Goal: Task Accomplishment & Management: Use online tool/utility

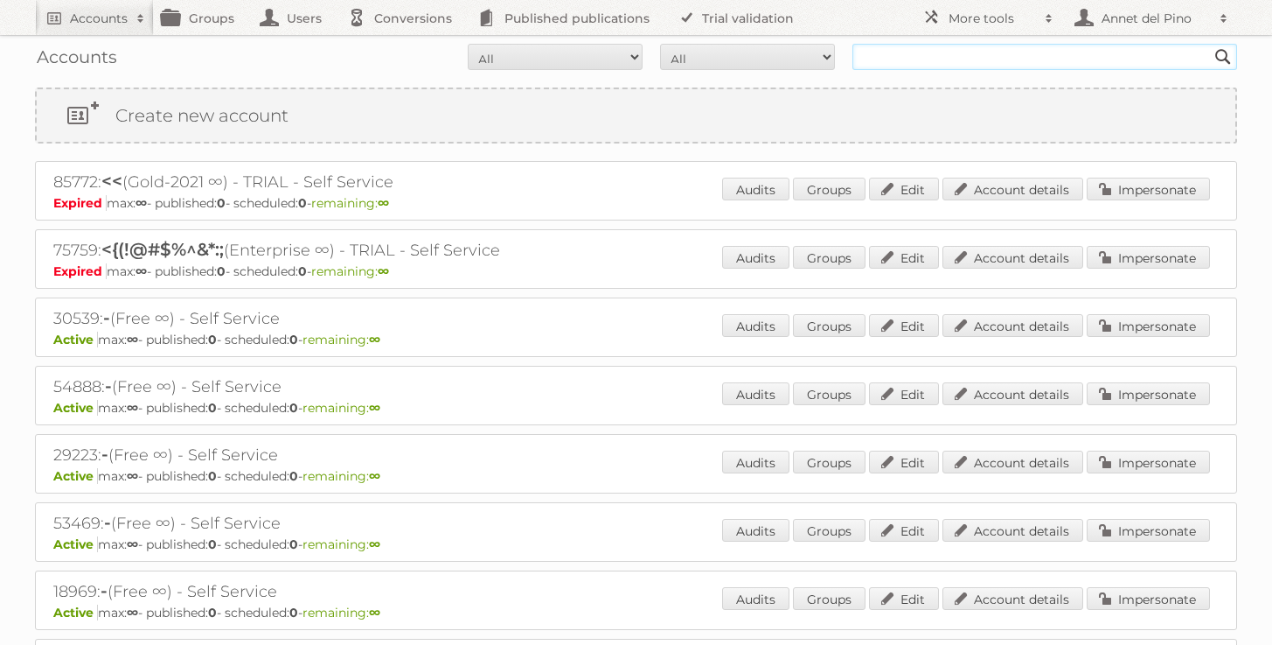
click at [916, 49] on input "text" at bounding box center [1045, 57] width 385 height 26
paste input "[EMAIL_ADDRESS][DOMAIN_NAME]"
type input "[EMAIL_ADDRESS][DOMAIN_NAME]"
click at [1210, 44] on input "Search" at bounding box center [1223, 57] width 26 height 26
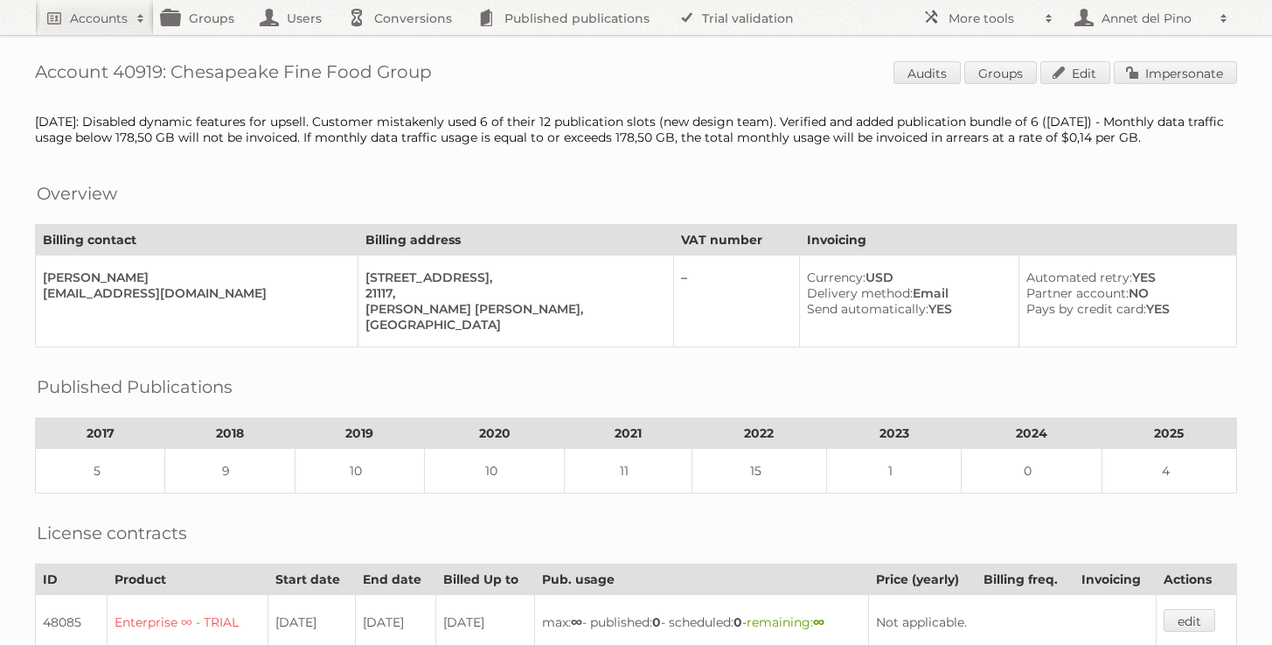
click at [182, 71] on h1 "Account 40919: Chesapeake Fine Food Group Audits Groups Edit Impersonate" at bounding box center [636, 74] width 1202 height 26
drag, startPoint x: 37, startPoint y: 72, endPoint x: 321, endPoint y: 69, distance: 284.2
click at [321, 69] on h1 "Account 40919: Chesapeake Fine Food Group Audits Groups Edit Impersonate" at bounding box center [636, 74] width 1202 height 26
copy h1 "Account 40919: Chesapeake Fine"
click at [1171, 78] on link "Impersonate" at bounding box center [1175, 72] width 123 height 23
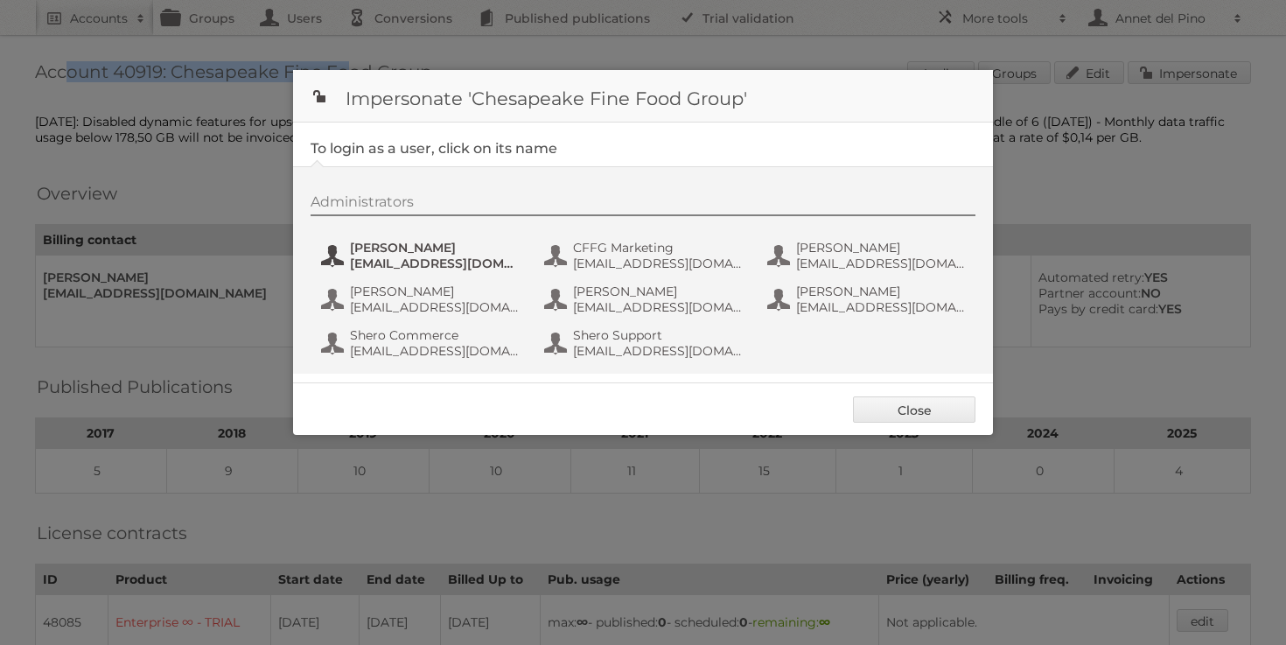
click at [444, 257] on span "bpadilla@mackenzieltd.com" at bounding box center [435, 263] width 170 height 16
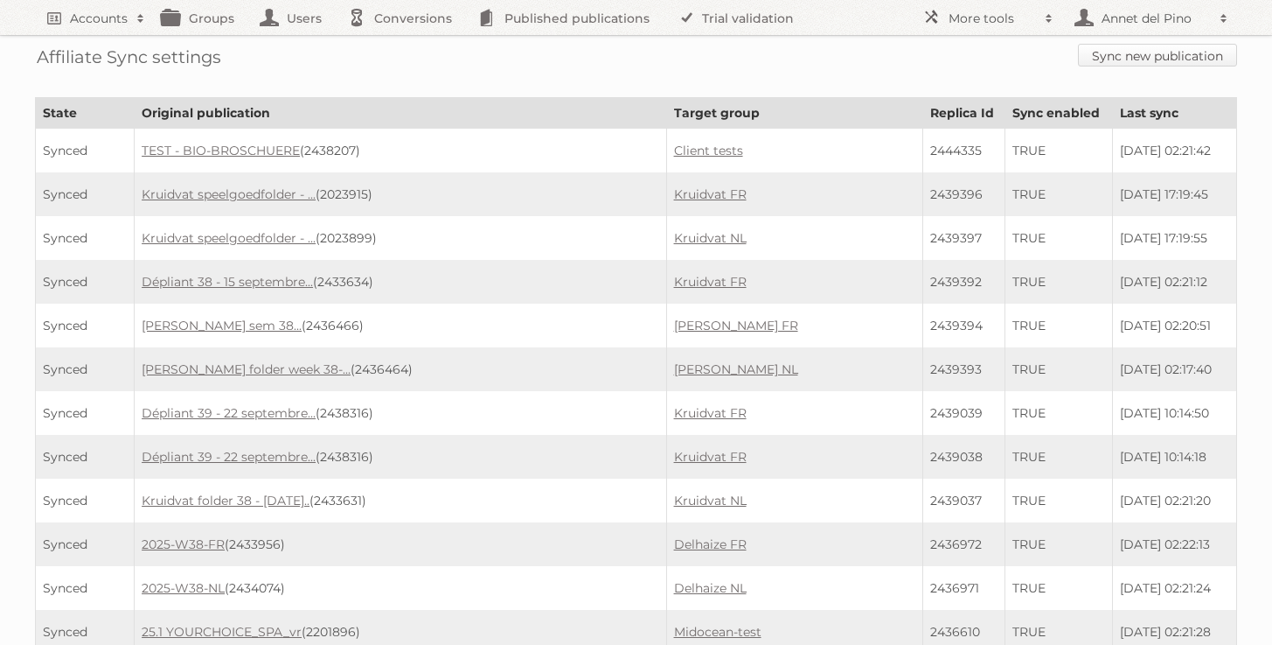
click at [1142, 63] on link "Sync new publication" at bounding box center [1157, 55] width 159 height 23
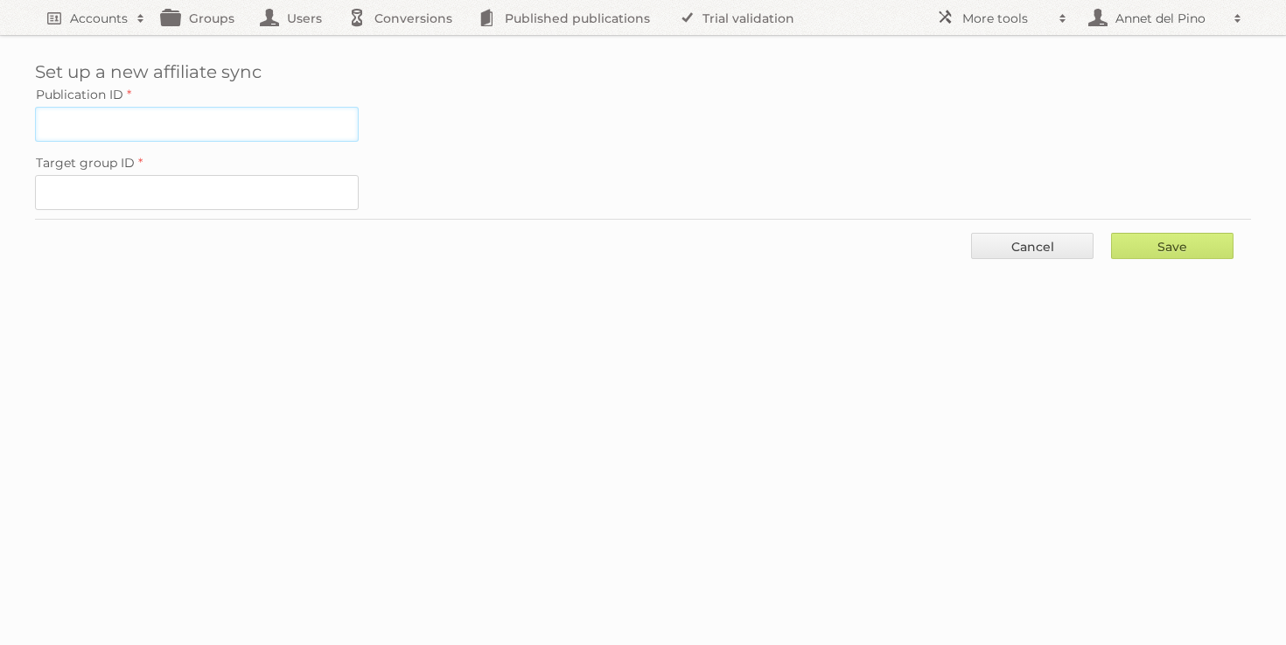
click at [312, 122] on input "Publication ID" at bounding box center [197, 124] width 324 height 35
paste input "2436039"
type input "2436039"
click at [160, 192] on input "Target group ID" at bounding box center [197, 192] width 324 height 35
paste input "61005"
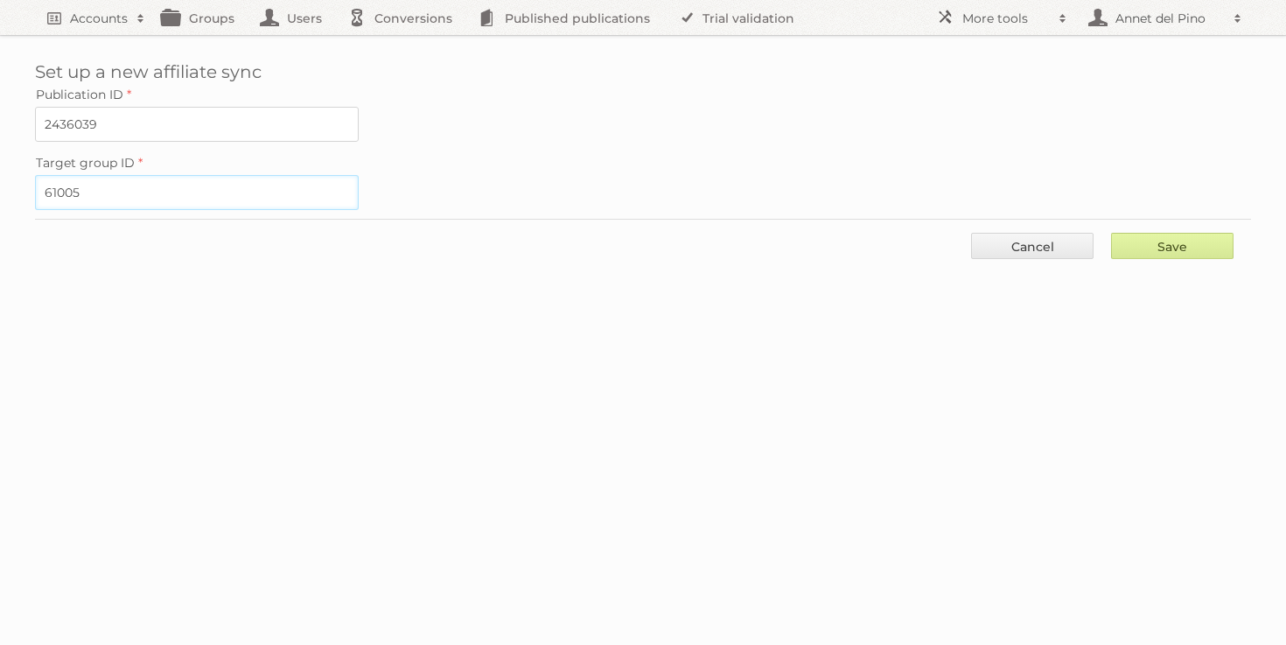
type input "61005"
click at [1152, 242] on input "Save" at bounding box center [1172, 246] width 122 height 26
type input "..."
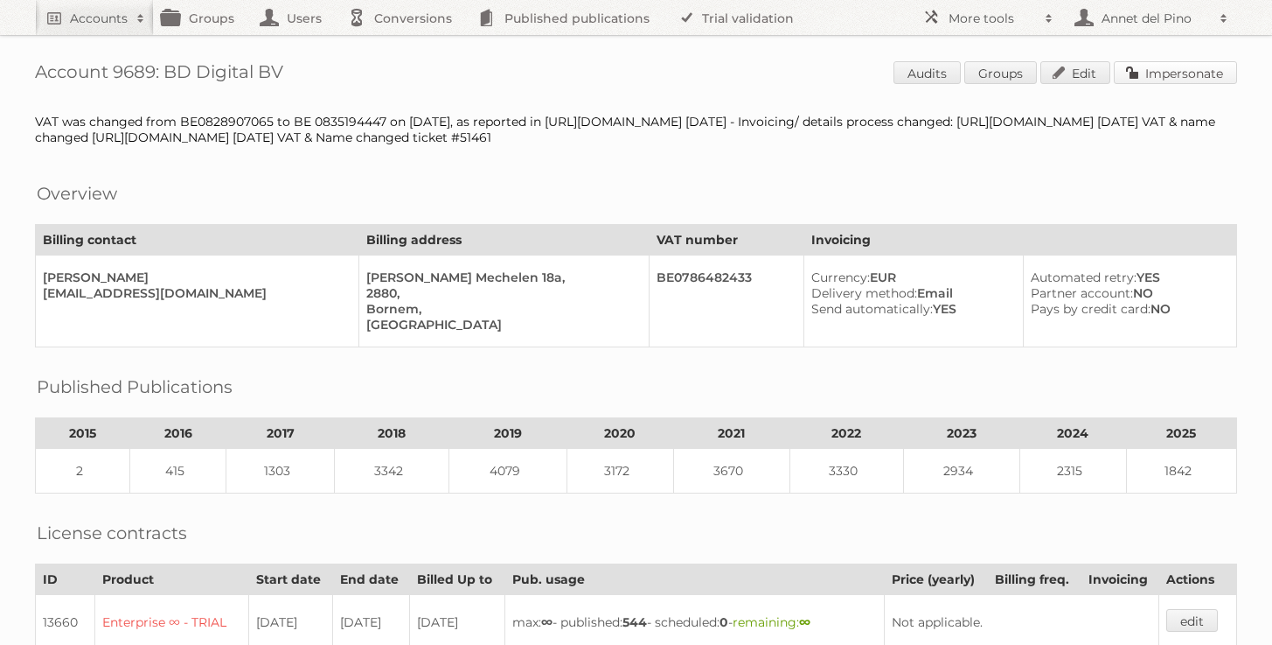
click at [1195, 83] on link "Impersonate" at bounding box center [1175, 72] width 123 height 23
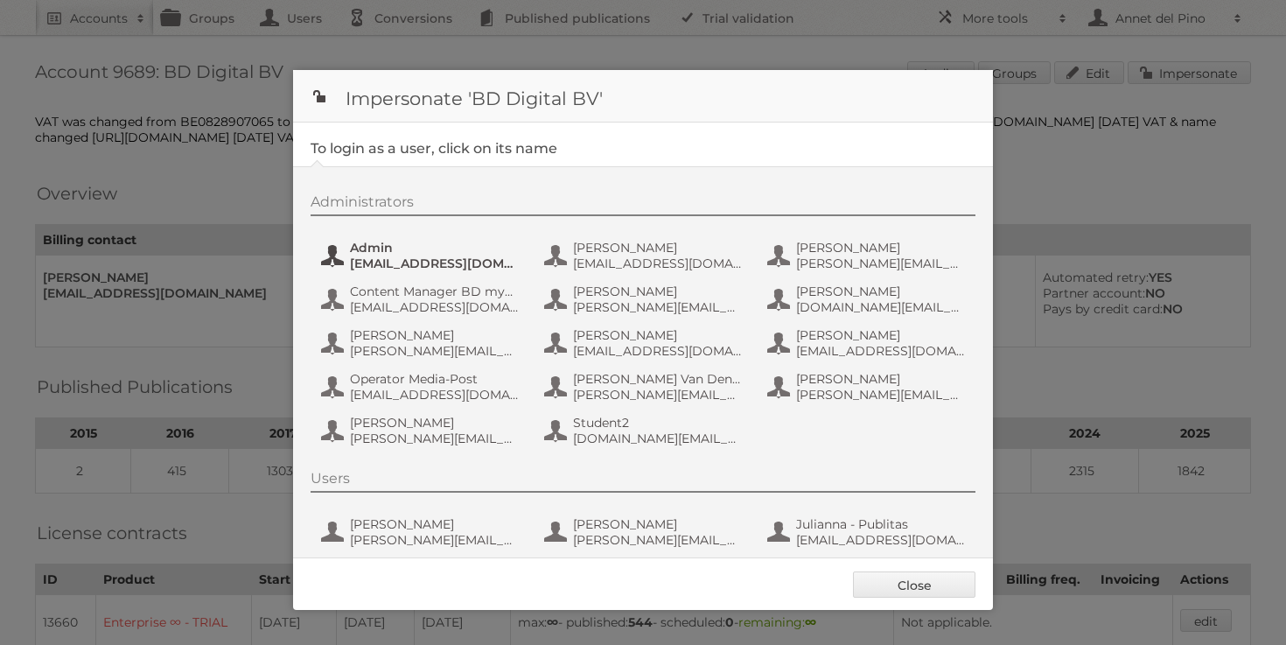
click at [411, 261] on span "[EMAIL_ADDRESS][DOMAIN_NAME]" at bounding box center [435, 263] width 170 height 16
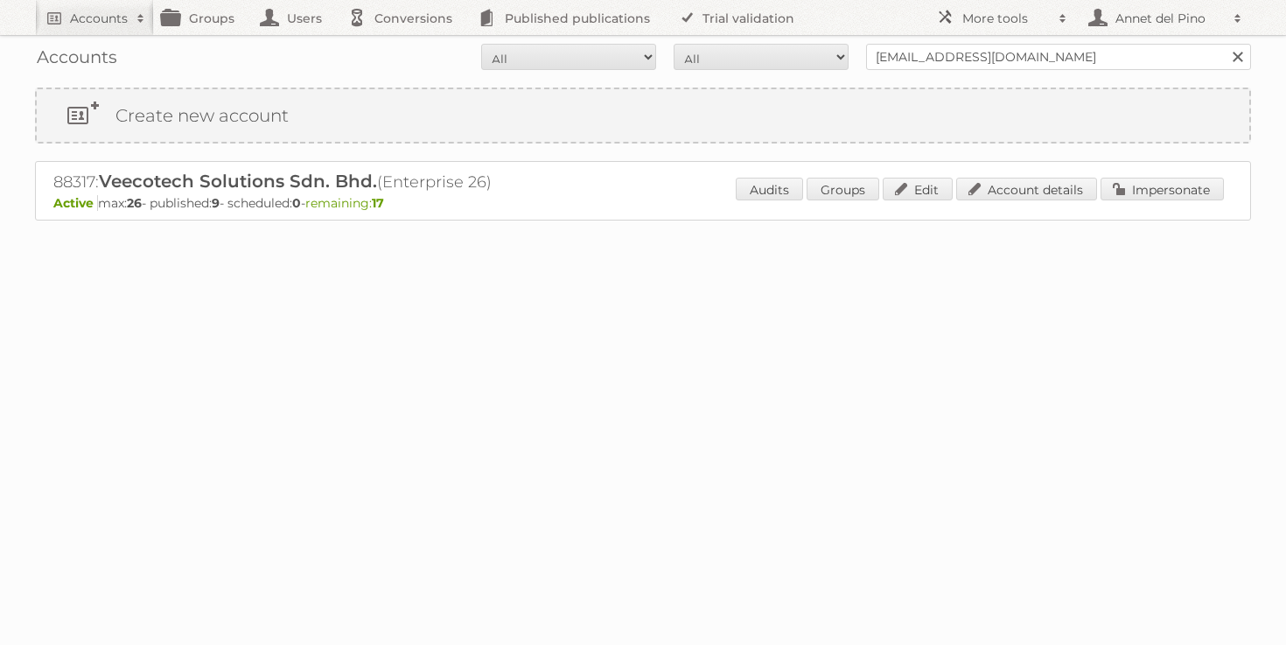
click at [973, 211] on div "88317: Veecotech Solutions Sdn. Bhd. (Enterprise 26) Active max: 26 - published…" at bounding box center [643, 190] width 1216 height 59
click at [1045, 146] on div "Create new account 88317: Veecotech Solutions Sdn. Bhd. (Enterprise 26) Active …" at bounding box center [643, 188] width 1216 height 203
click at [1018, 189] on link "Account details" at bounding box center [1026, 189] width 141 height 23
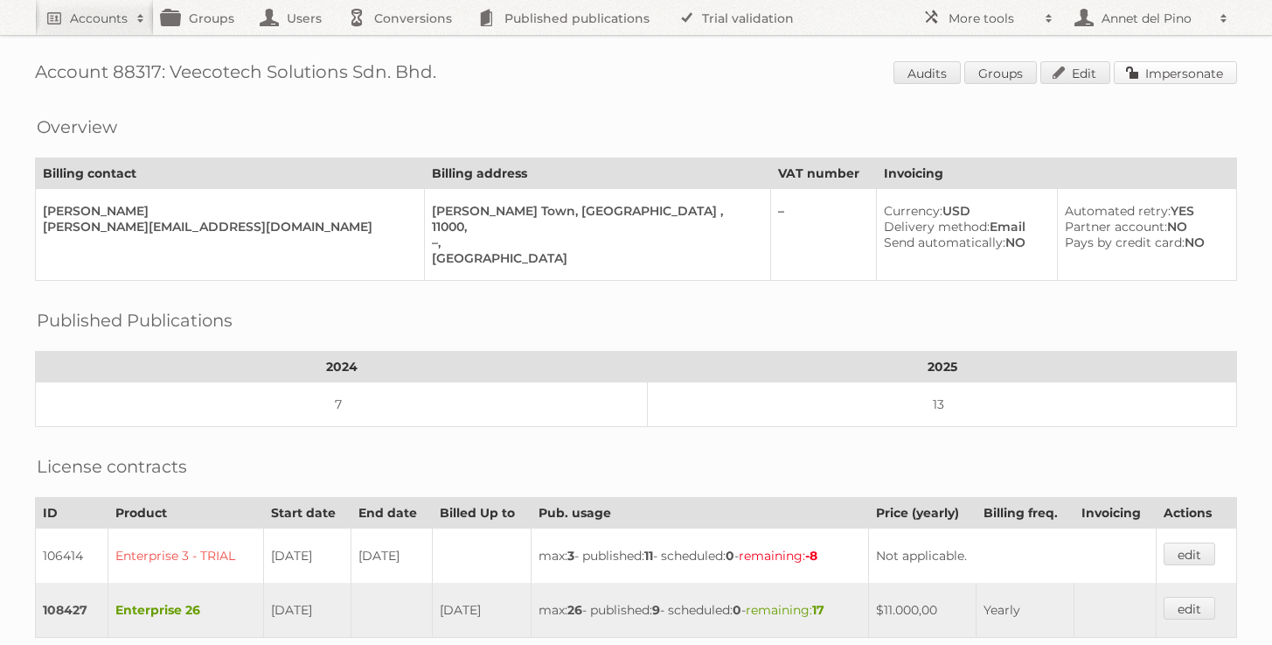
click at [1167, 72] on link "Impersonate" at bounding box center [1175, 72] width 123 height 23
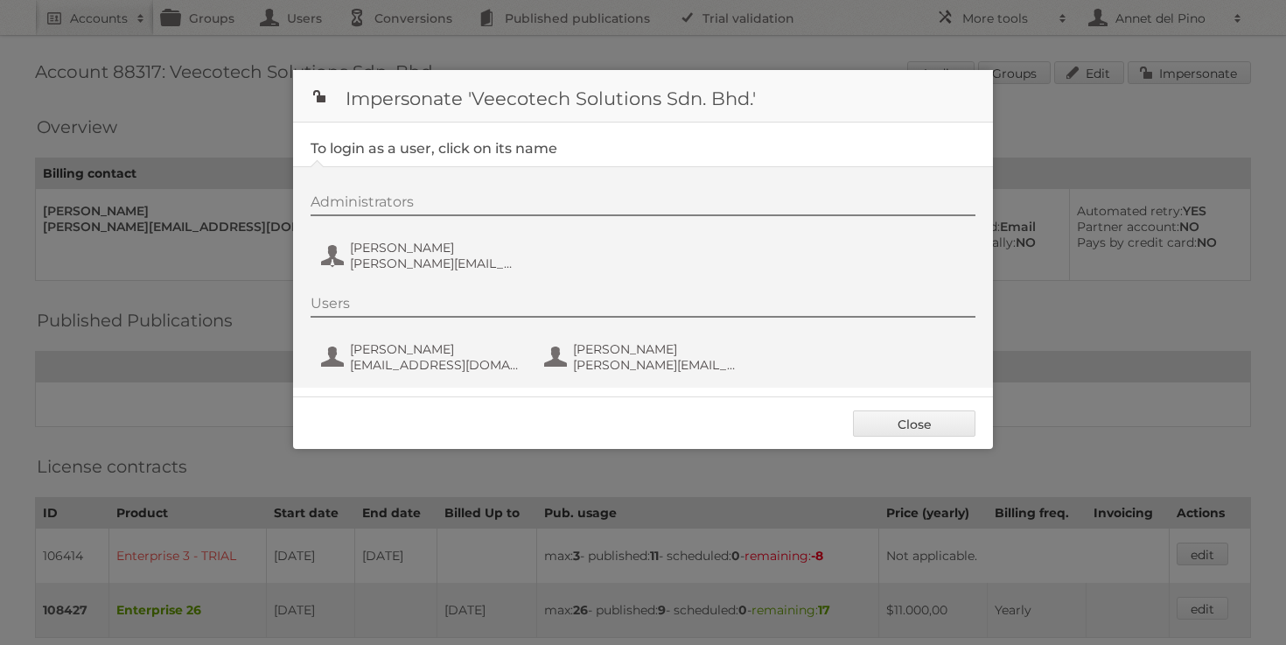
click at [465, 379] on div "Users [PERSON_NAME] [PERSON_NAME][EMAIL_ADDRESS][DOMAIN_NAME] [PERSON_NAME] [PE…" at bounding box center [651, 337] width 682 height 84
click at [466, 376] on div "Users Kevin Ng kevinng@boldmedia.com.my Racheal Leong racheal.leong@dfiretailgr…" at bounding box center [651, 337] width 682 height 84
click at [466, 369] on span "[EMAIL_ADDRESS][DOMAIN_NAME]" at bounding box center [435, 365] width 170 height 16
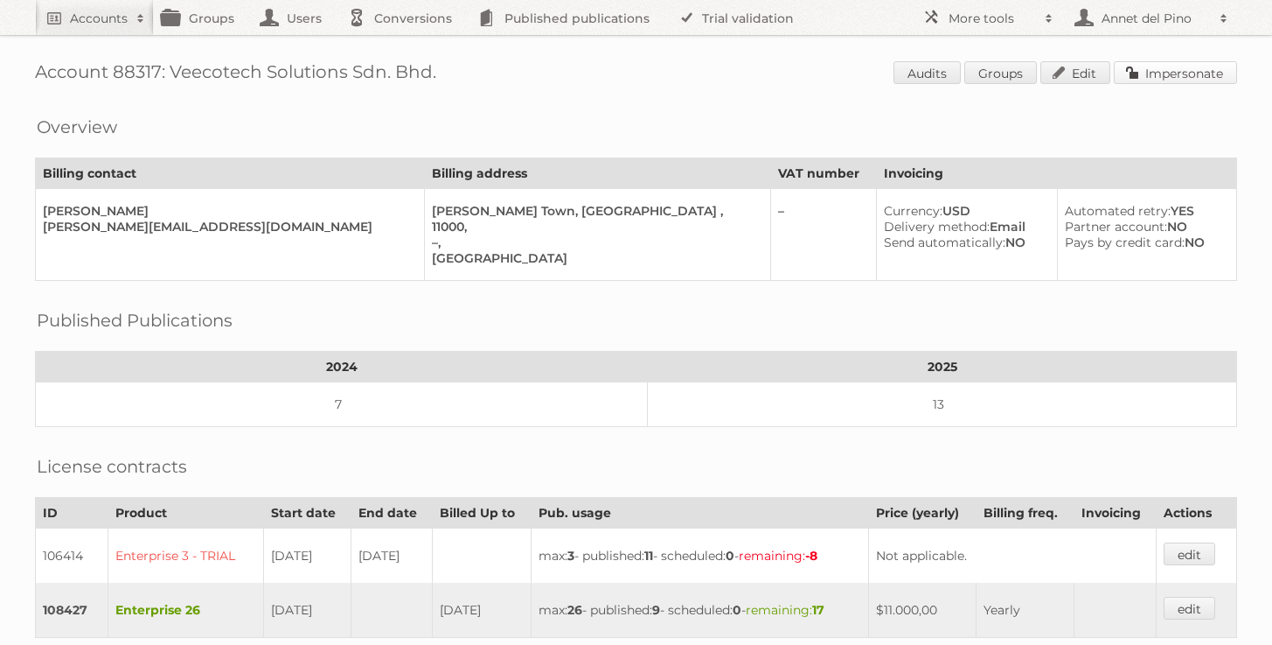
click at [1209, 76] on link "Impersonate" at bounding box center [1175, 72] width 123 height 23
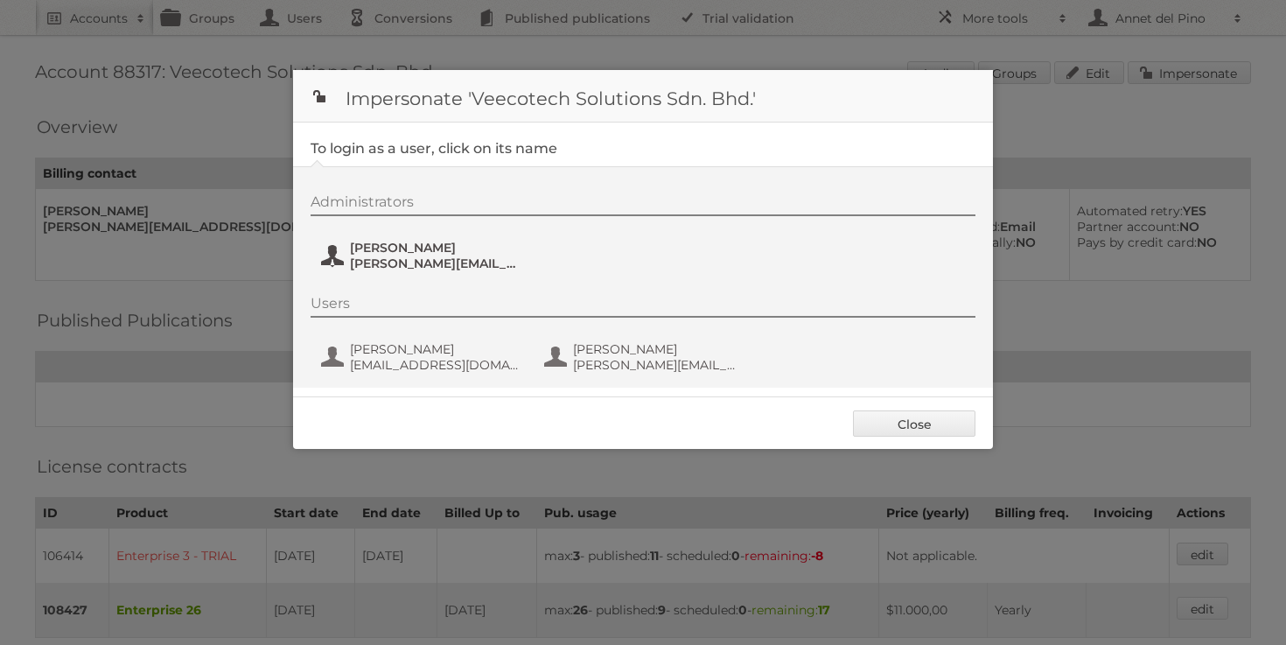
click at [444, 249] on span "Melisa Yee" at bounding box center [435, 248] width 170 height 16
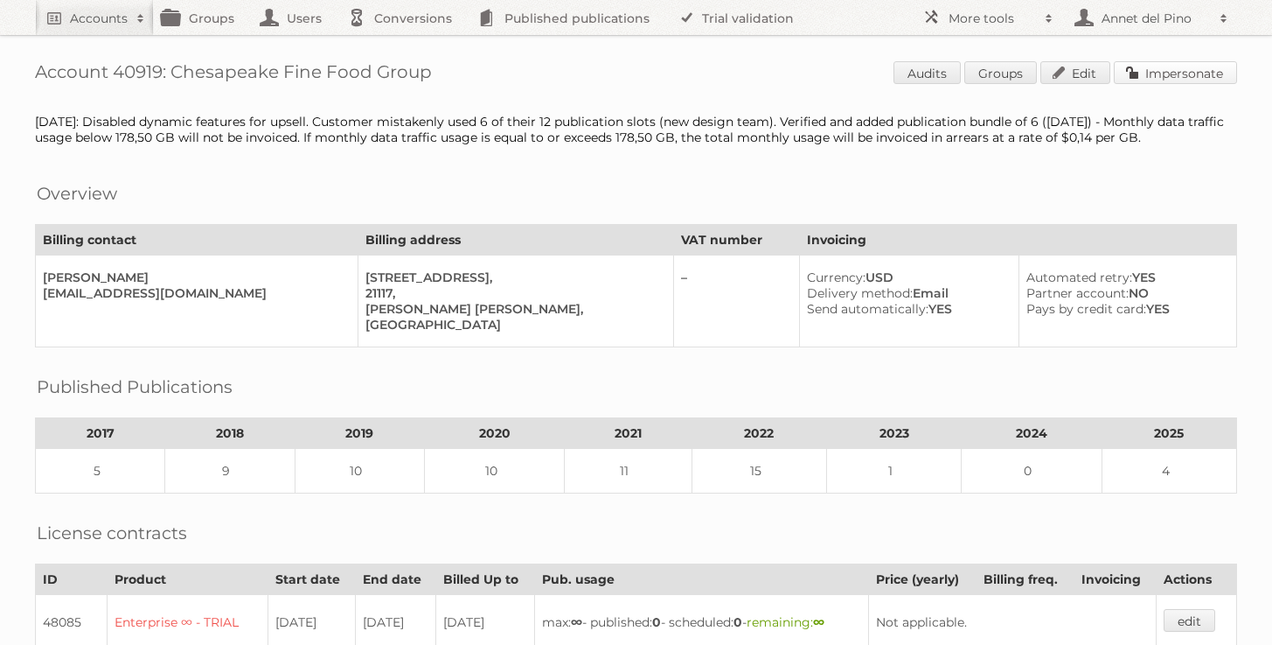
click at [1156, 81] on link "Impersonate" at bounding box center [1175, 72] width 123 height 23
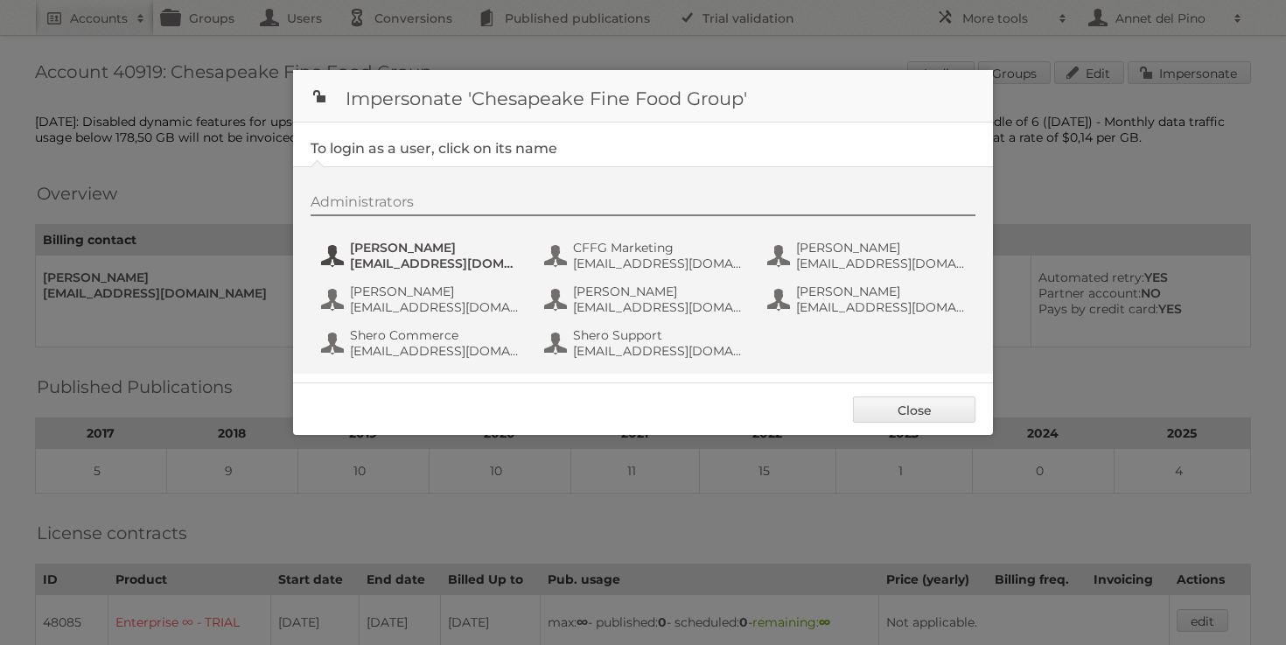
click at [441, 266] on span "bpadilla@mackenzieltd.com" at bounding box center [435, 263] width 170 height 16
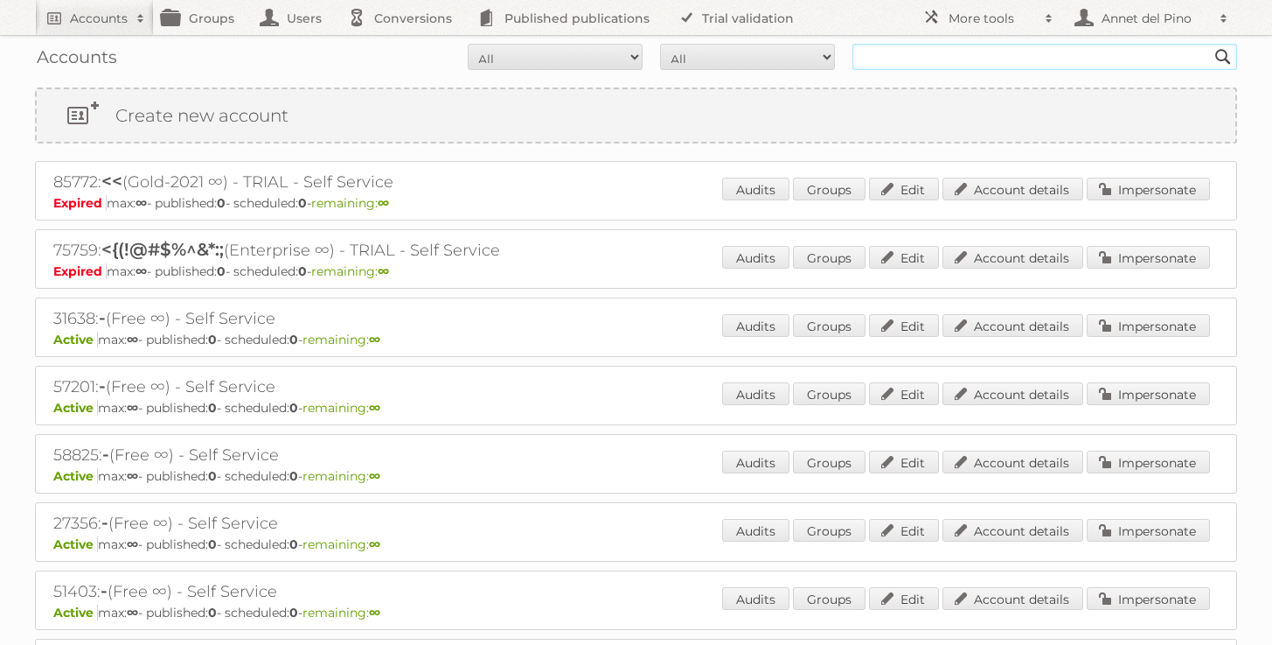
click at [865, 59] on input "text" at bounding box center [1045, 57] width 385 height 26
type input "delhaize"
click at [1210, 44] on input "Search" at bounding box center [1223, 57] width 26 height 26
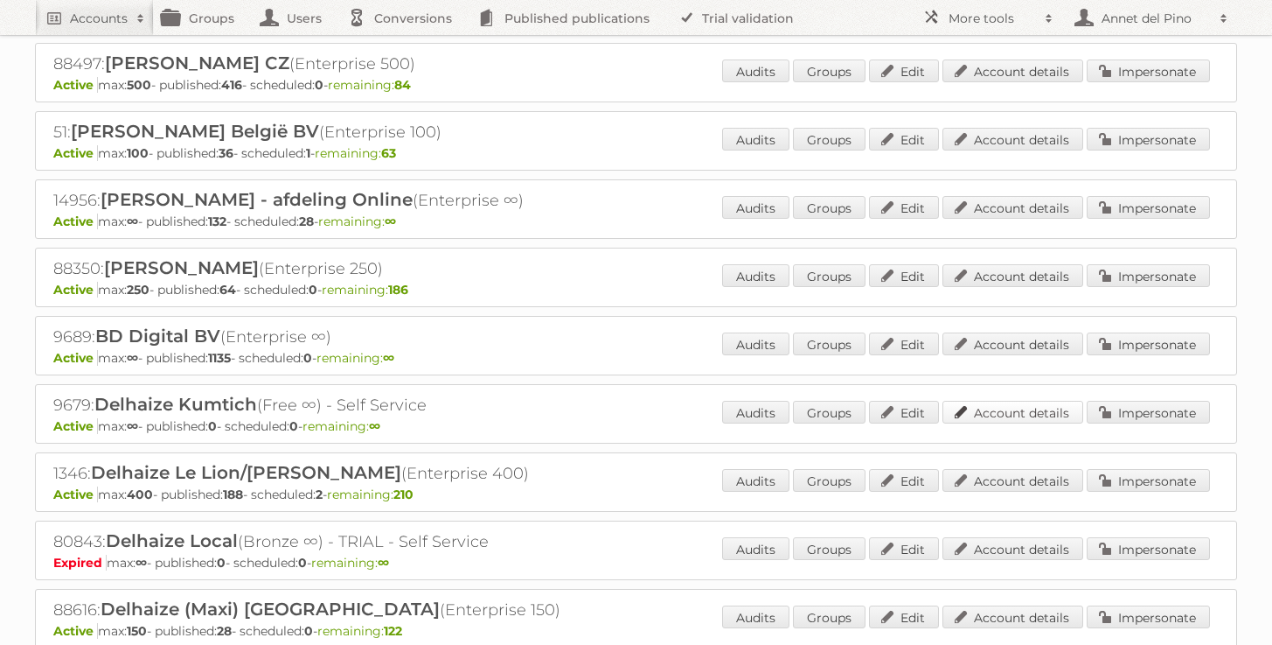
scroll to position [278, 0]
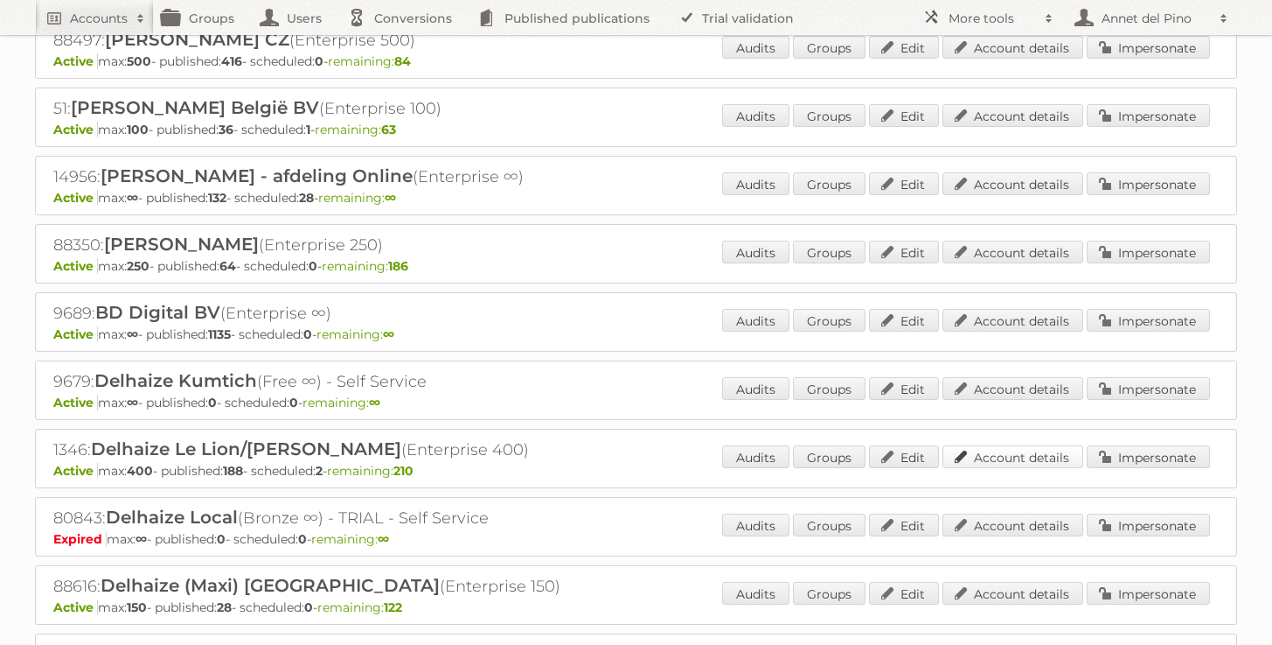
click at [1028, 459] on link "Account details" at bounding box center [1013, 456] width 141 height 23
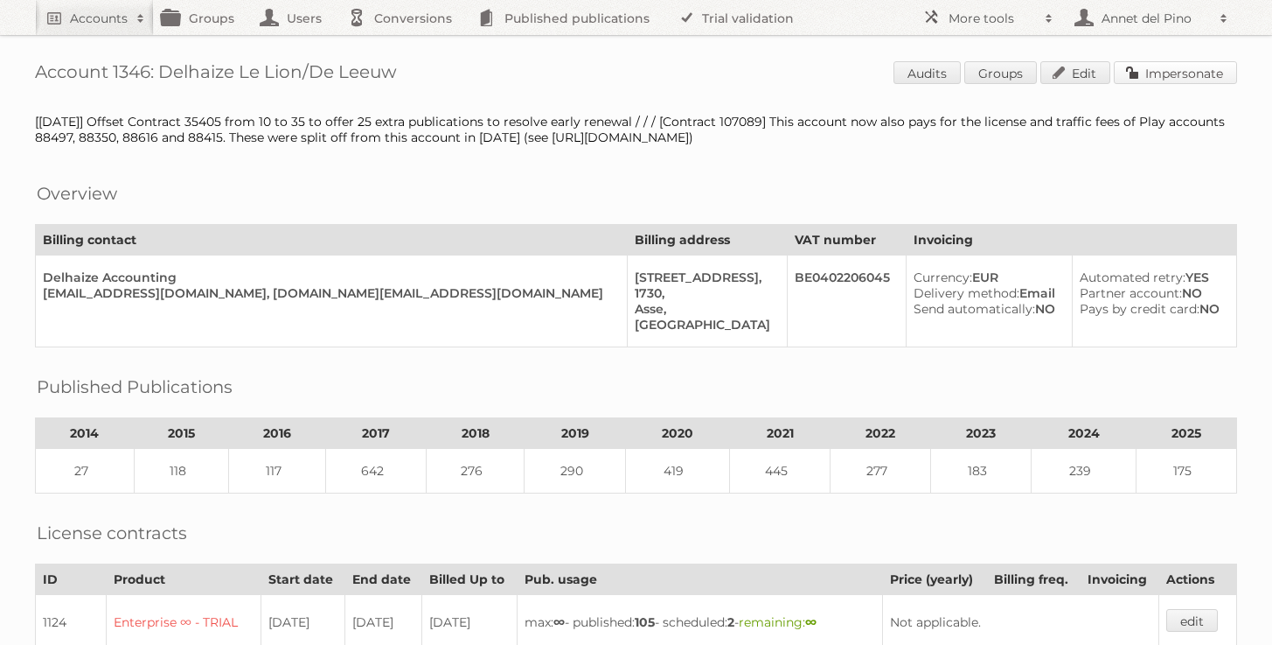
click at [1212, 61] on link "Impersonate" at bounding box center [1175, 72] width 123 height 23
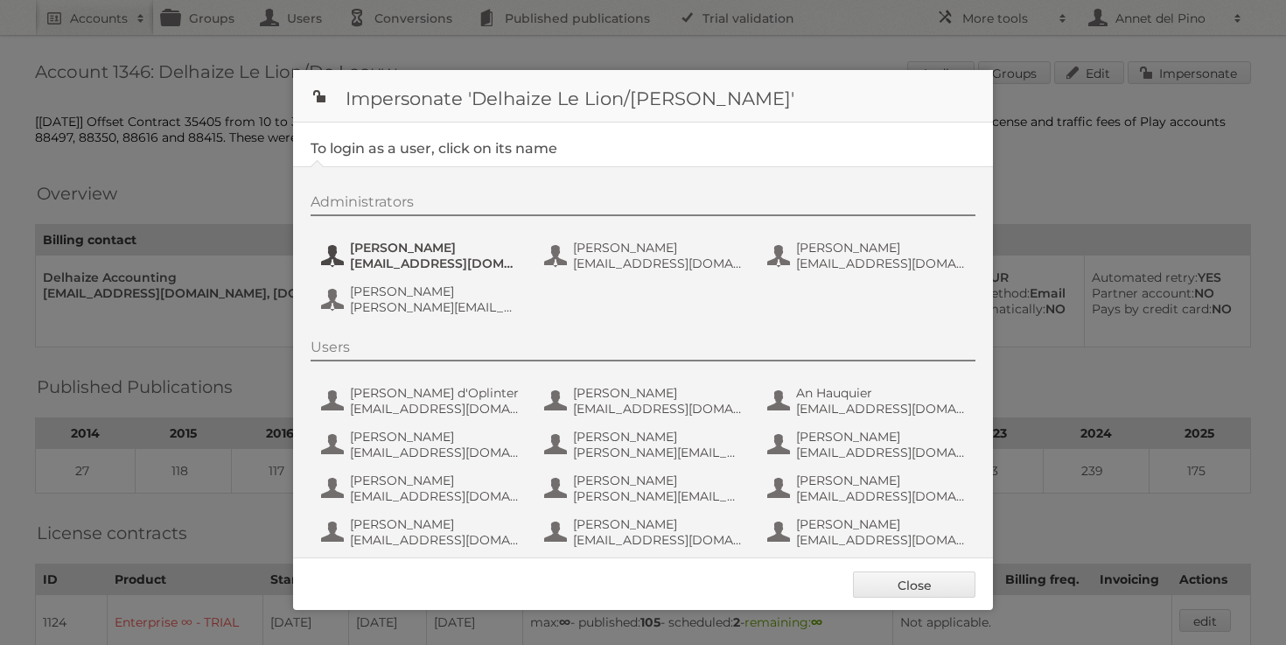
click at [441, 240] on button "[PERSON_NAME] [EMAIL_ADDRESS][DOMAIN_NAME]" at bounding box center [422, 255] width 206 height 35
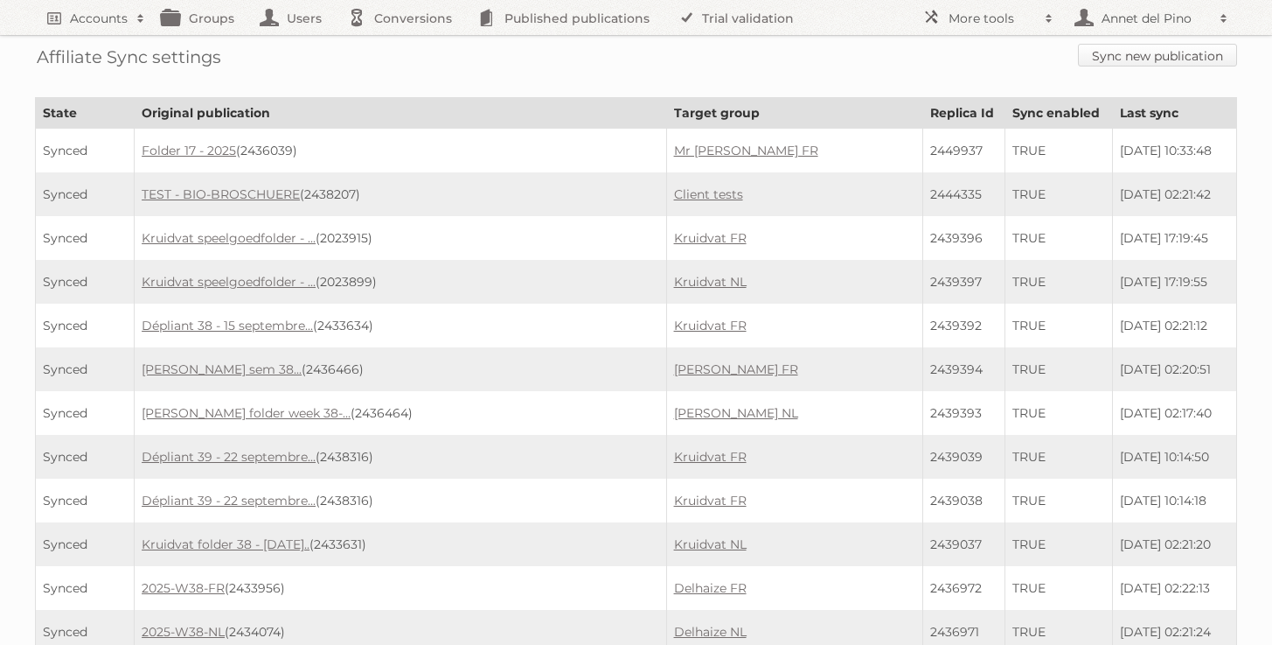
click at [1154, 59] on link "Sync new publication" at bounding box center [1157, 55] width 159 height 23
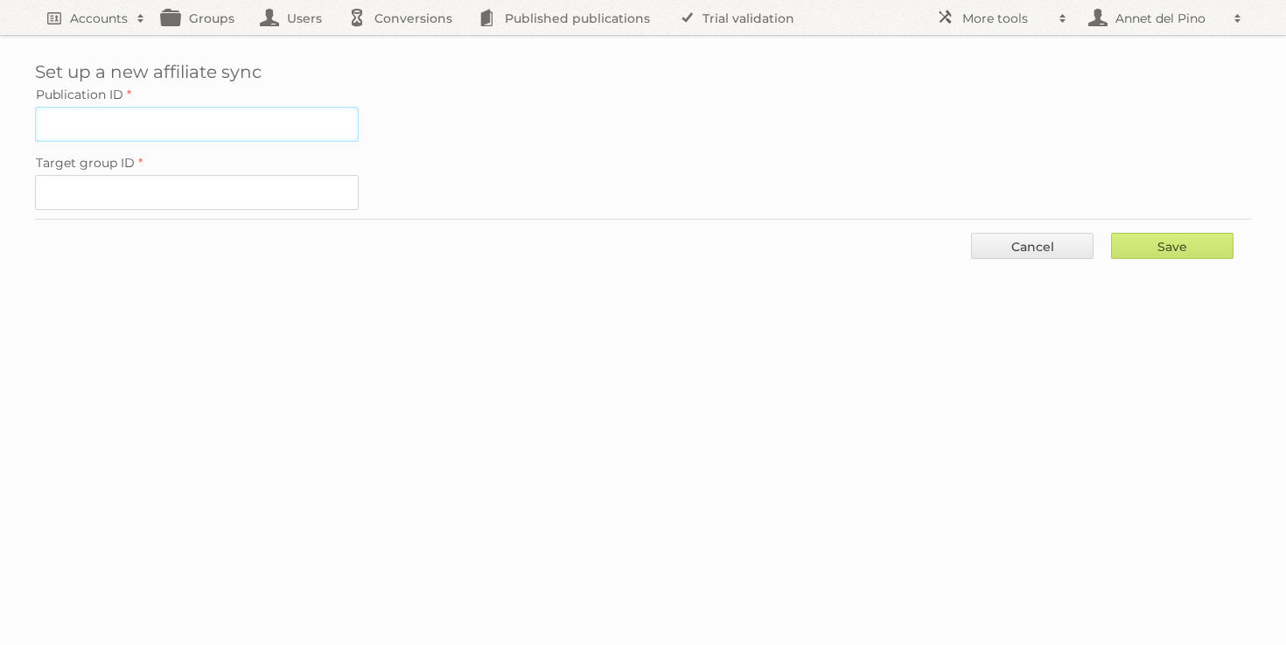
click at [260, 108] on input "Publication ID" at bounding box center [197, 124] width 324 height 35
paste input "2444943"
type input "2444943"
click at [178, 193] on input "Target group ID" at bounding box center [197, 192] width 324 height 35
paste input "60222"
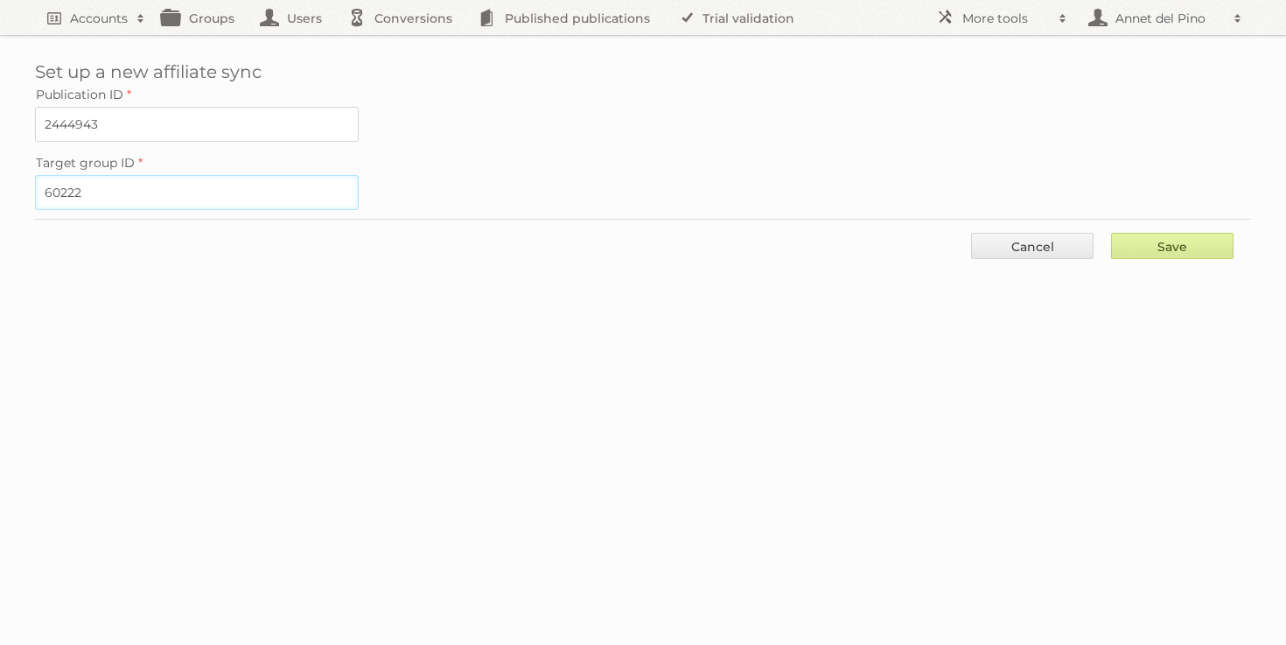
type input "60222"
click at [1176, 252] on input "Save" at bounding box center [1172, 246] width 122 height 26
type input "..."
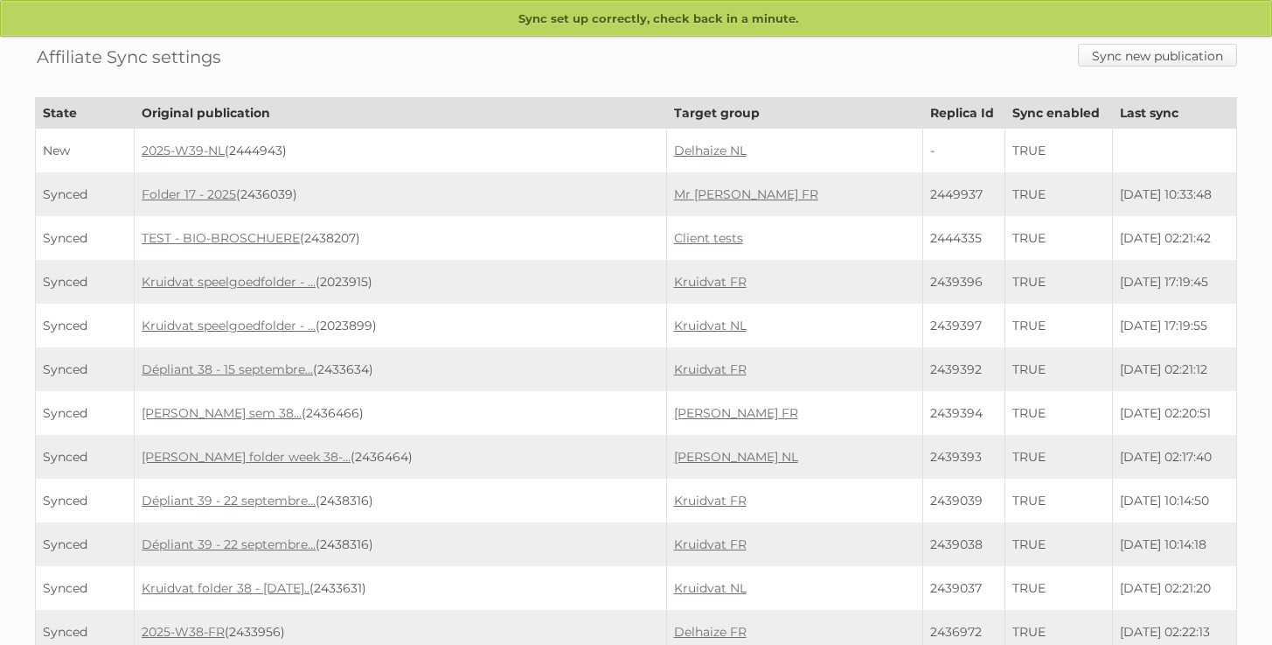
click at [1152, 59] on link "Sync new publication" at bounding box center [1157, 55] width 159 height 23
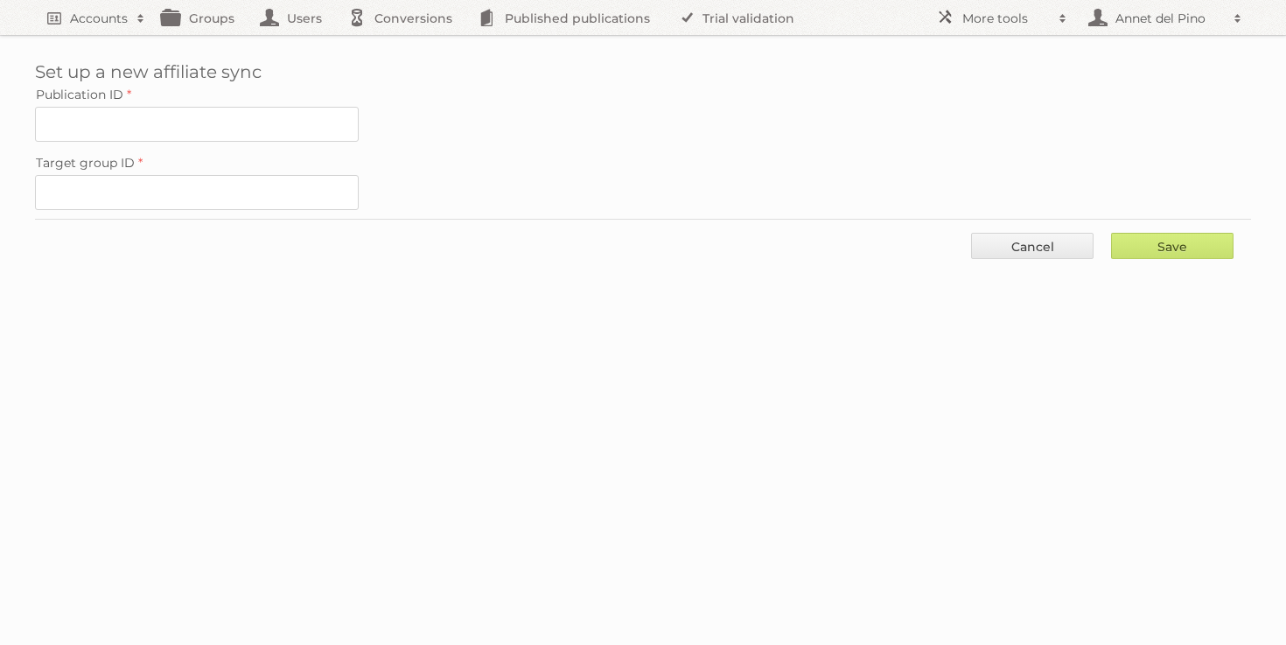
click at [181, 144] on div "Publication ID Target group ID" at bounding box center [643, 146] width 1216 height 128
click at [188, 122] on input "Publication ID" at bounding box center [197, 124] width 324 height 35
paste input "2444526"
type input "2444526"
click at [229, 178] on input "Target group ID" at bounding box center [197, 192] width 324 height 35
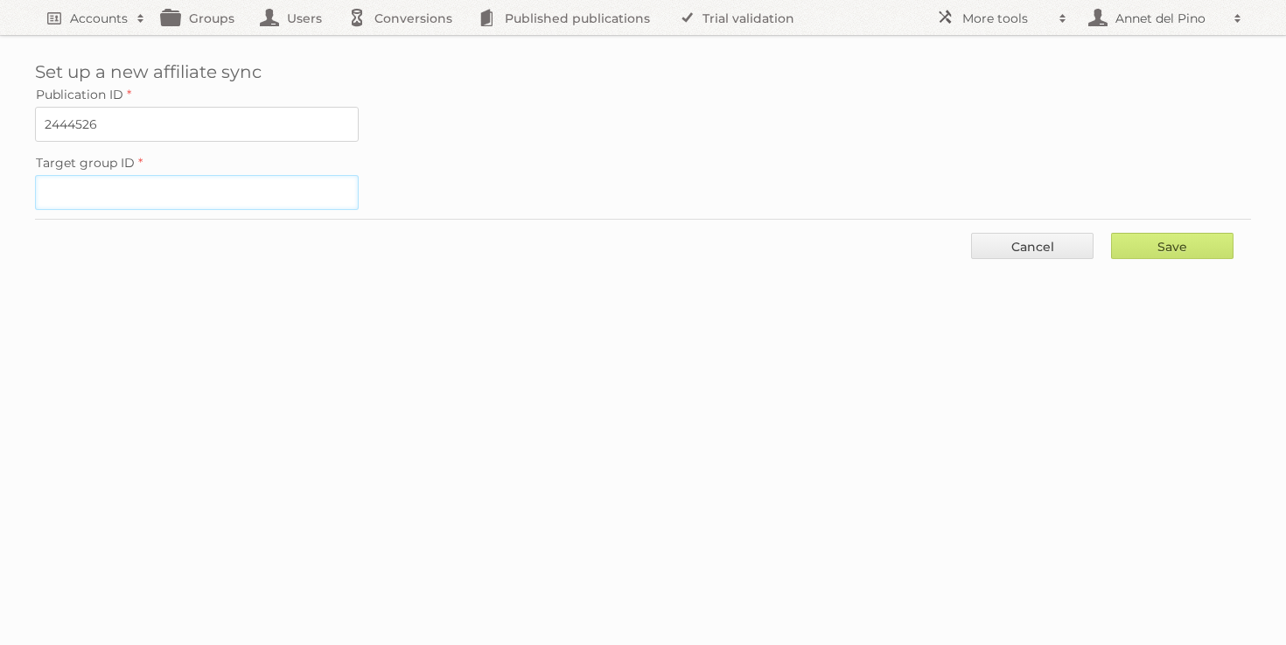
paste input "60216"
type input "60216"
click at [1163, 247] on input "Save" at bounding box center [1172, 246] width 122 height 26
type input "..."
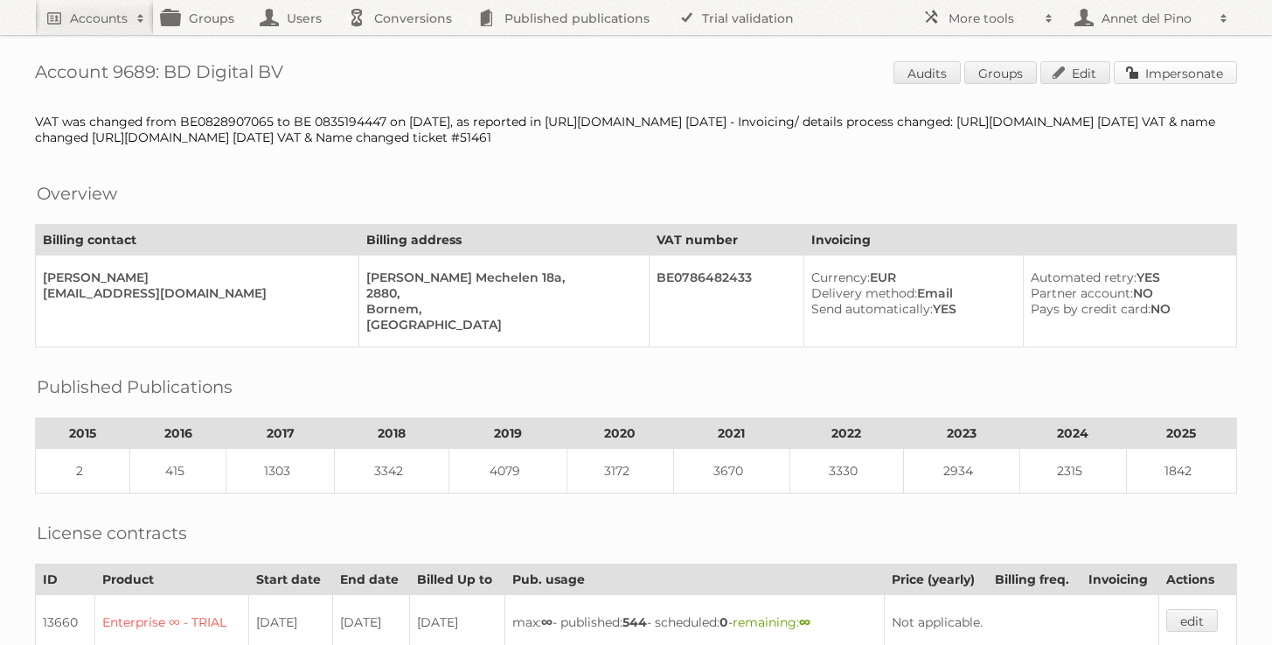
click at [1200, 68] on link "Impersonate" at bounding box center [1175, 72] width 123 height 23
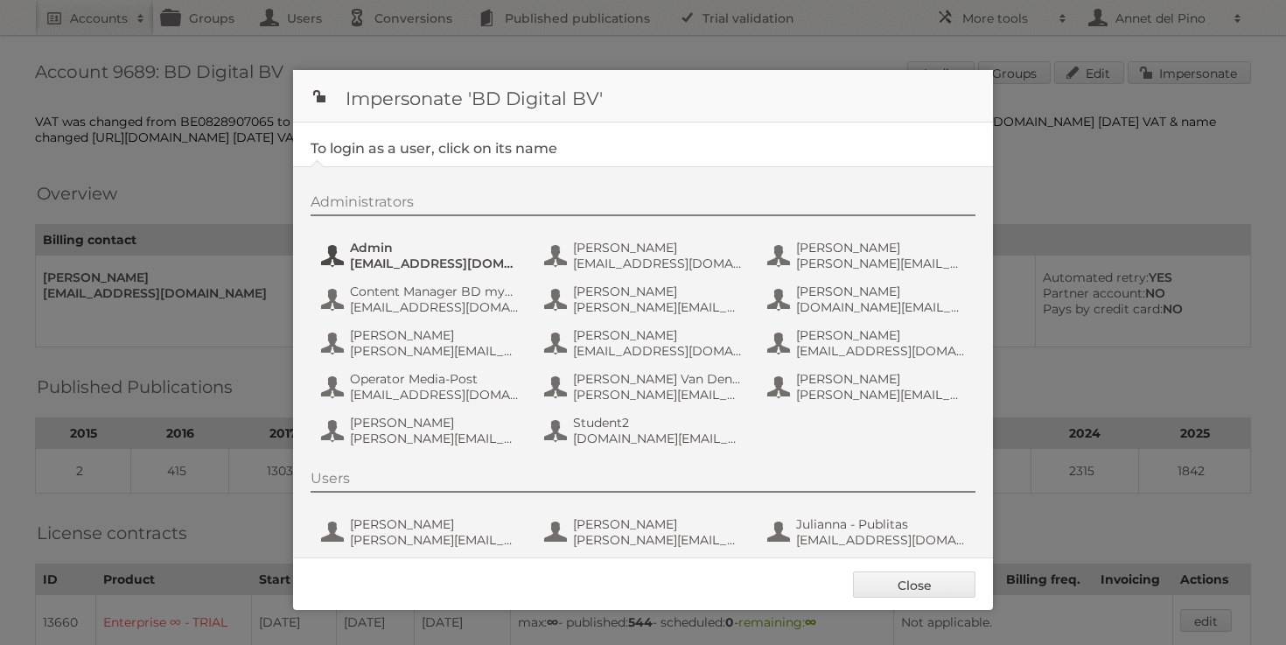
click at [423, 247] on span "Admin" at bounding box center [435, 248] width 170 height 16
